Goal: Task Accomplishment & Management: Use online tool/utility

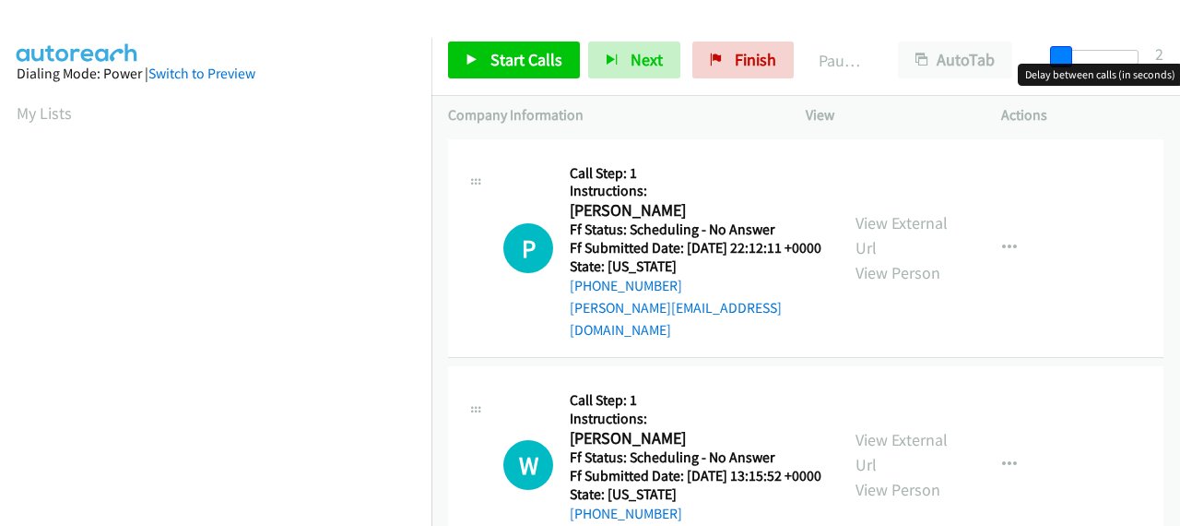
drag, startPoint x: 1057, startPoint y: 51, endPoint x: 1138, endPoint y: 62, distance: 81.9
click at [1072, 62] on span at bounding box center [1061, 57] width 22 height 22
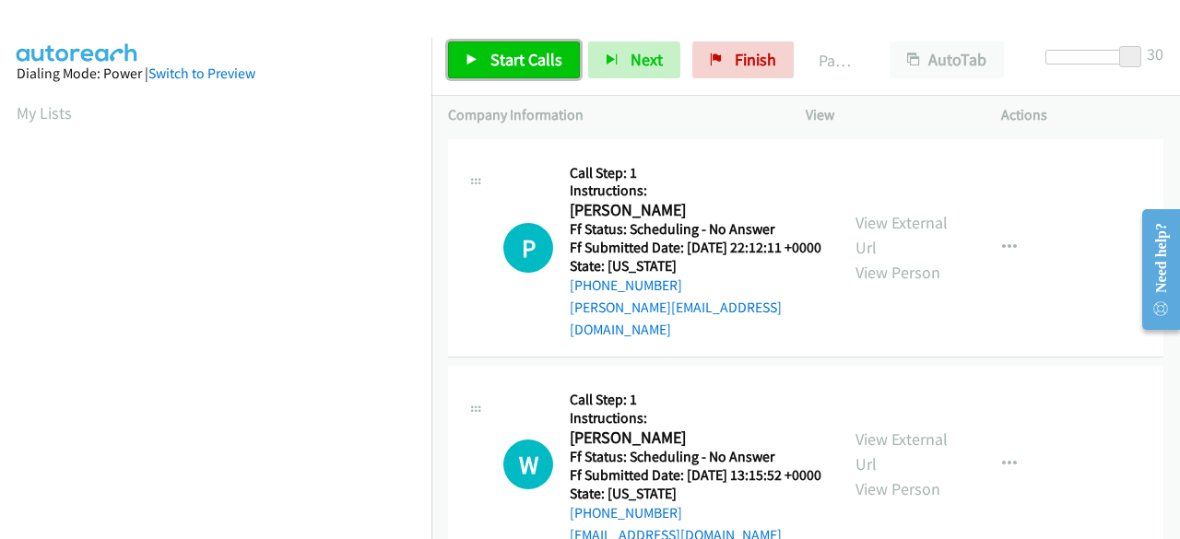
click at [514, 70] on link "Start Calls" at bounding box center [514, 59] width 132 height 37
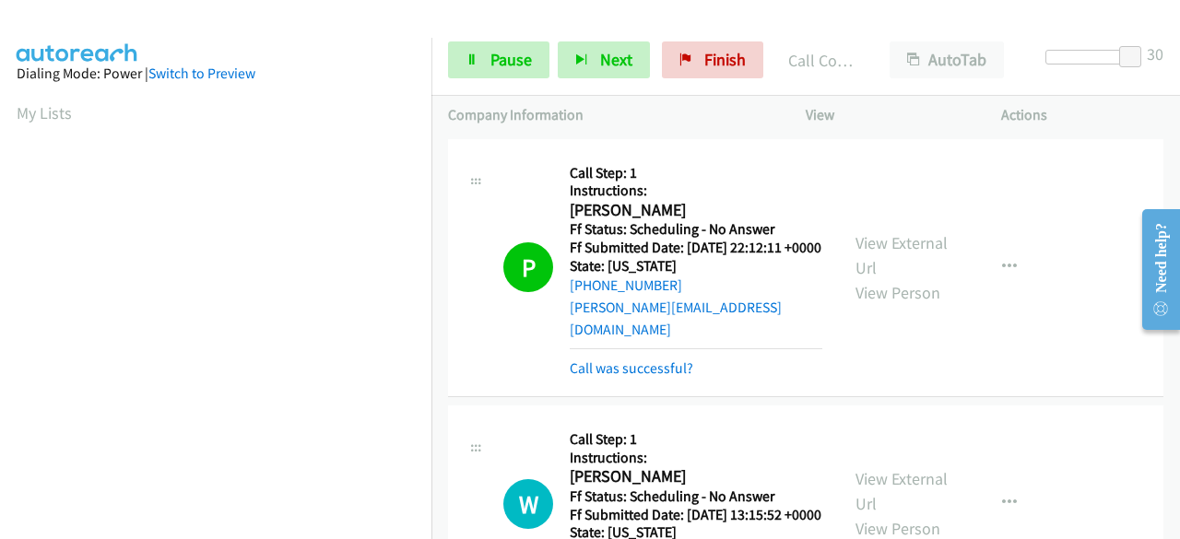
scroll to position [494, 0]
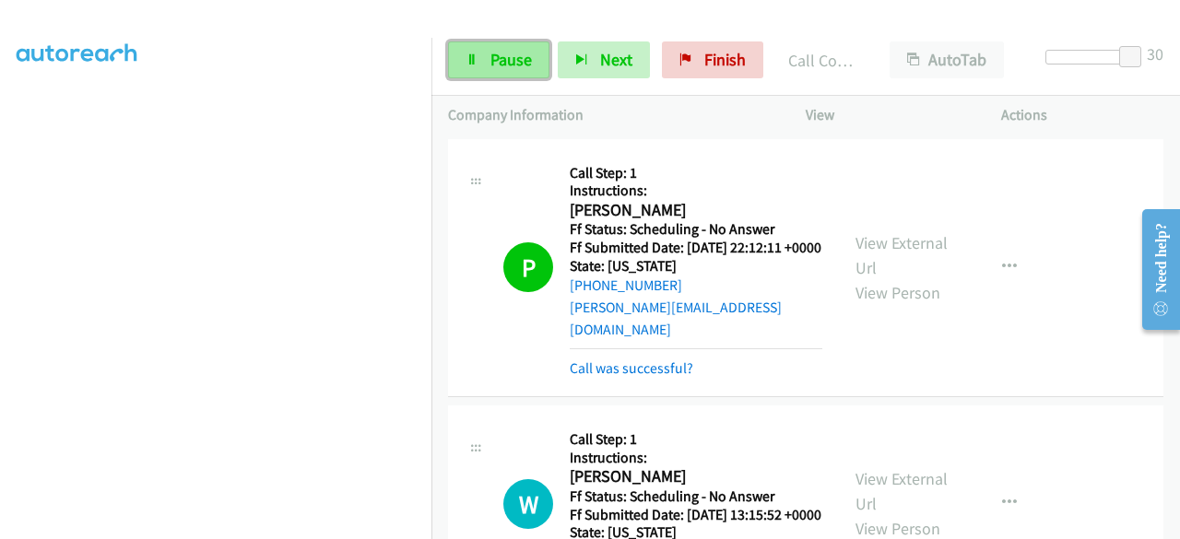
click at [514, 63] on span "Pause" at bounding box center [510, 59] width 41 height 21
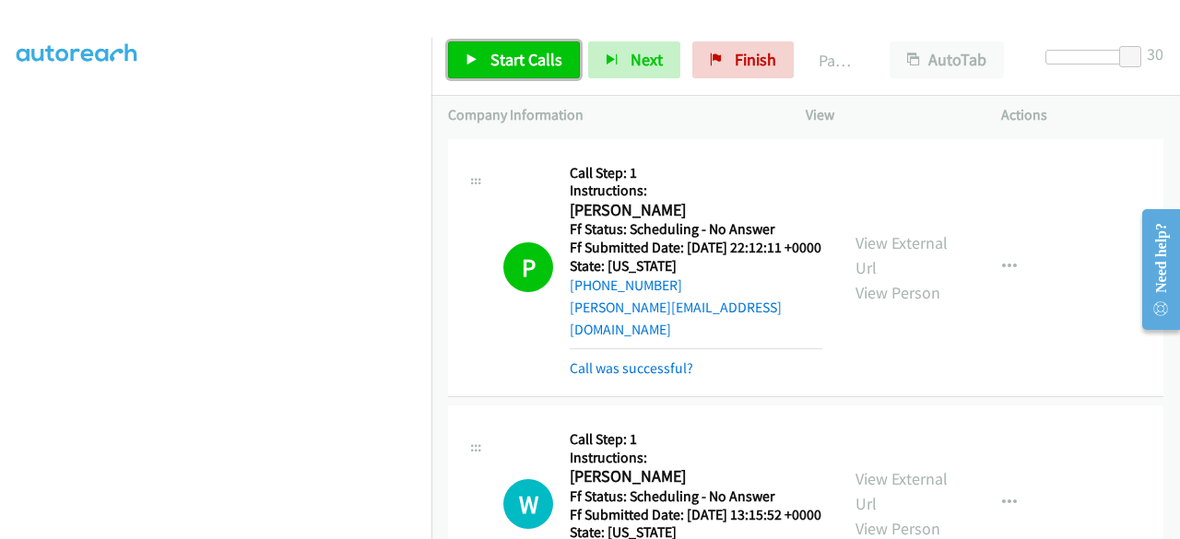
click at [514, 71] on link "Start Calls" at bounding box center [514, 59] width 132 height 37
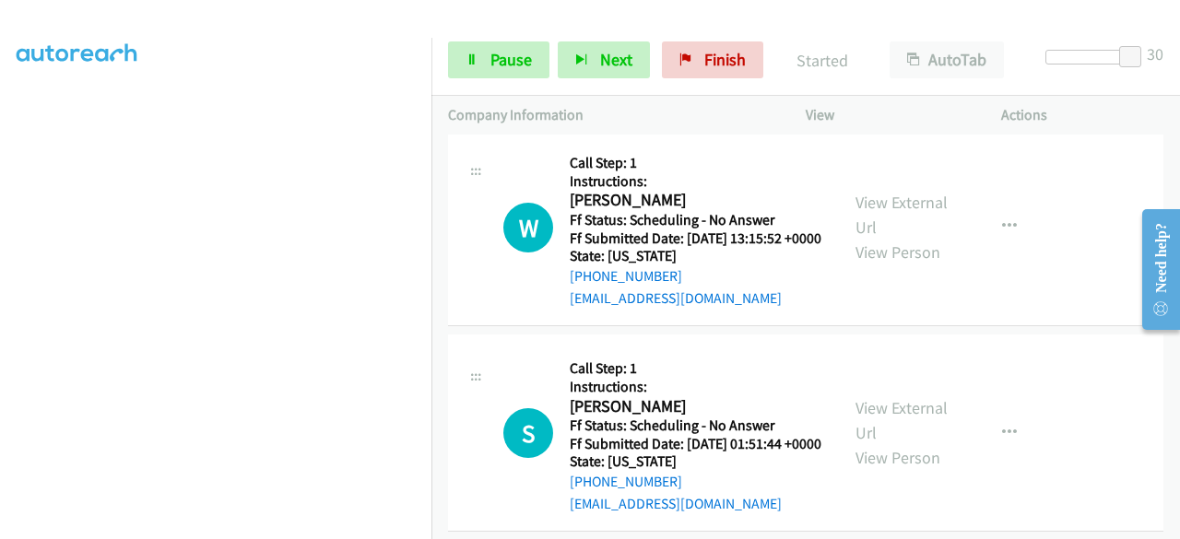
scroll to position [184, 0]
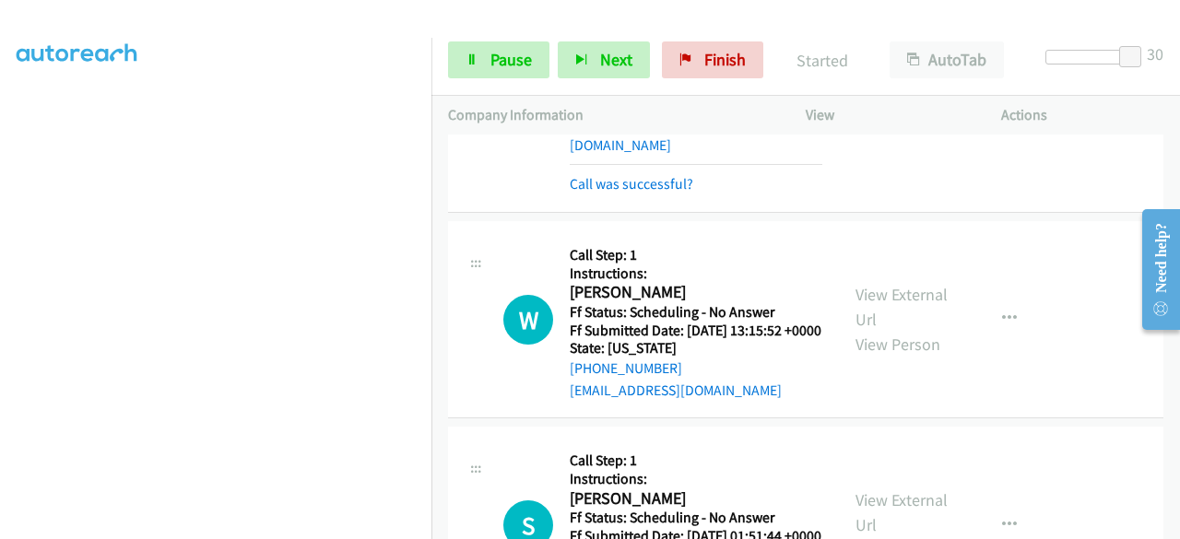
drag, startPoint x: 885, startPoint y: 301, endPoint x: 847, endPoint y: 240, distance: 71.6
click at [847, 240] on div "View External Url View Person View External Url Email Schedule/Manage Callback …" at bounding box center [945, 319] width 212 height 163
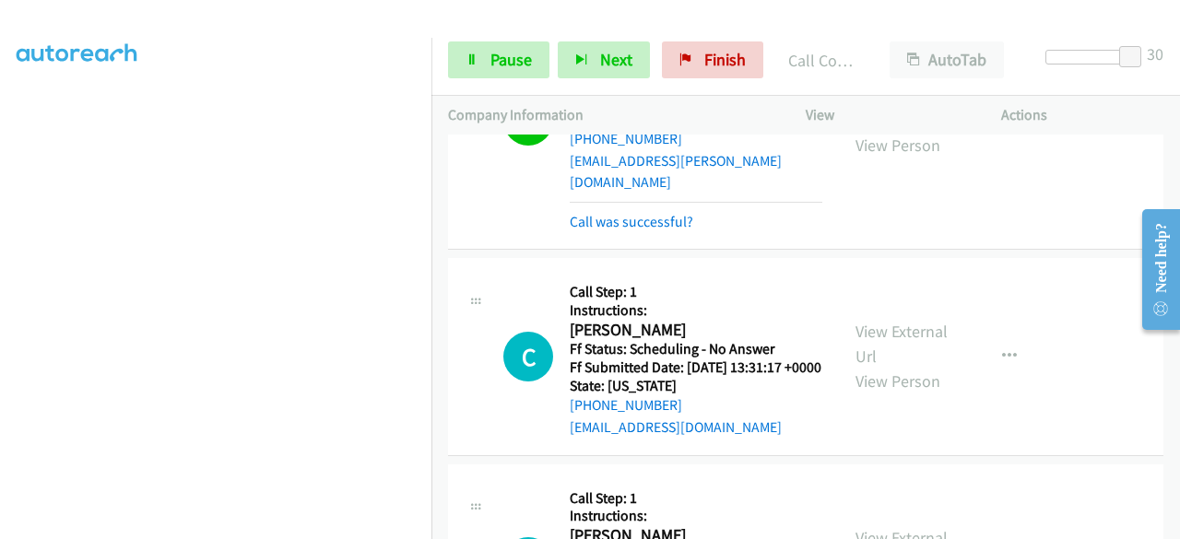
scroll to position [866, 0]
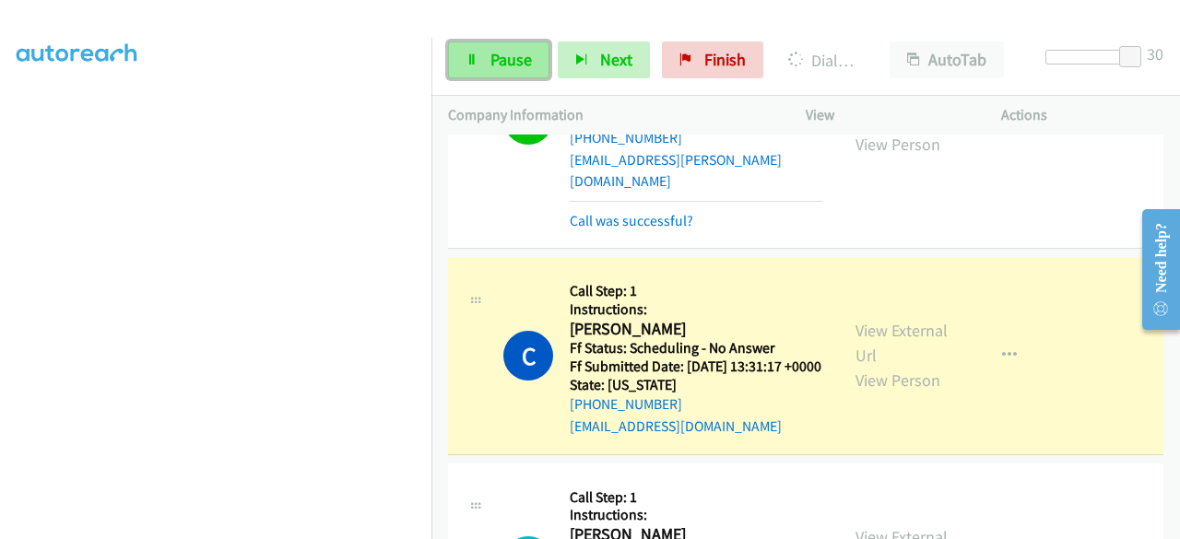
click at [526, 67] on span "Pause" at bounding box center [510, 59] width 41 height 21
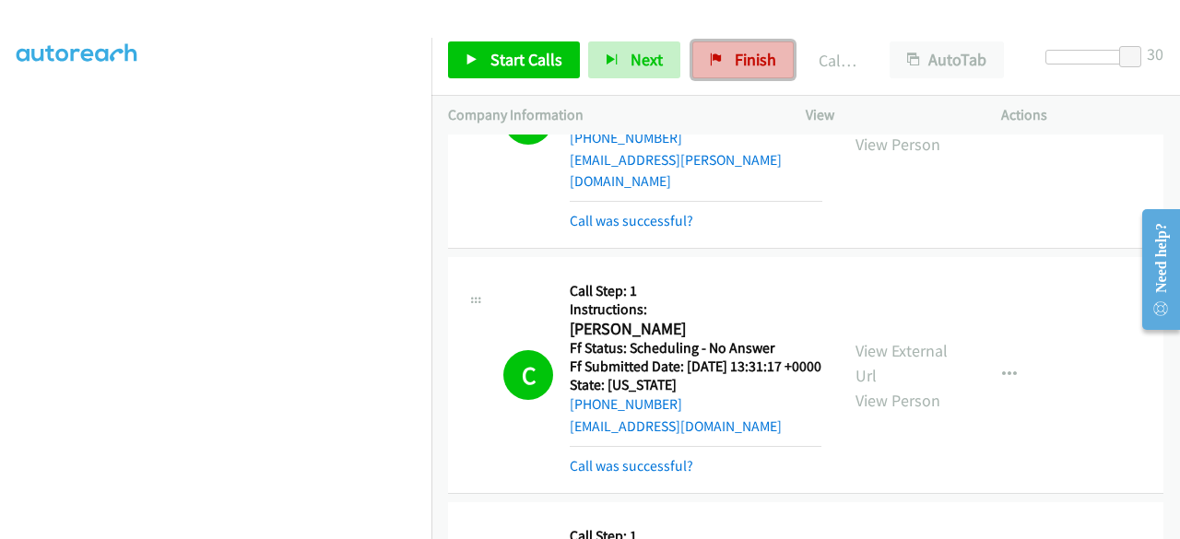
click at [767, 58] on span "Finish" at bounding box center [755, 59] width 41 height 21
